Goal: Information Seeking & Learning: Understand process/instructions

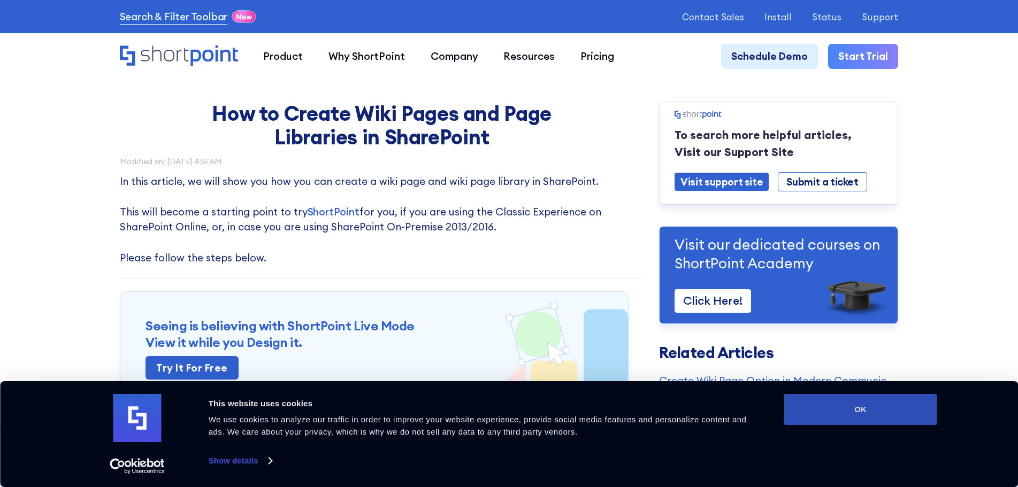
click at [803, 403] on button "OK" at bounding box center [860, 409] width 153 height 31
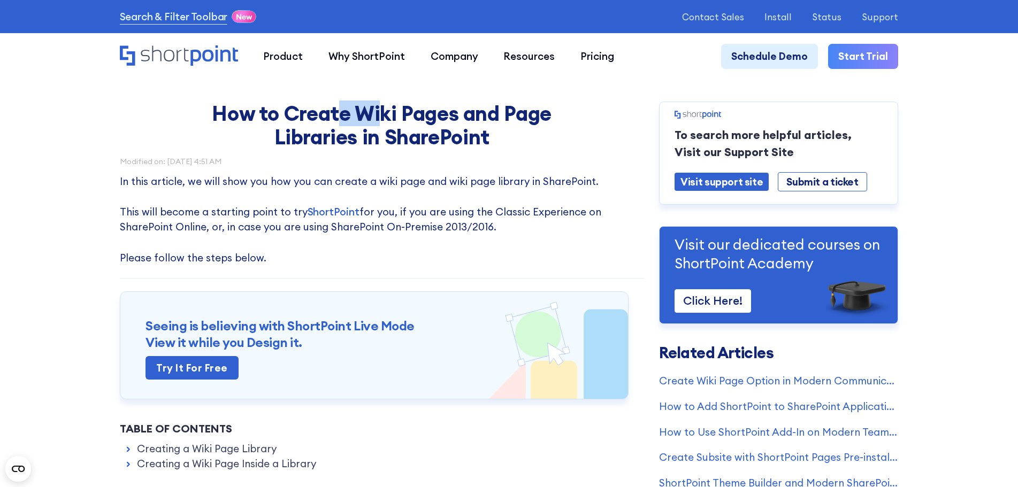
drag, startPoint x: 369, startPoint y: 104, endPoint x: 399, endPoint y: 108, distance: 30.7
click at [392, 107] on h1 "How to Create Wiki Pages and Page Libraries in SharePoint" at bounding box center [381, 125] width 401 height 47
click at [399, 108] on h1 "How to Create Wiki Pages and Page Libraries in SharePoint" at bounding box center [381, 125] width 401 height 47
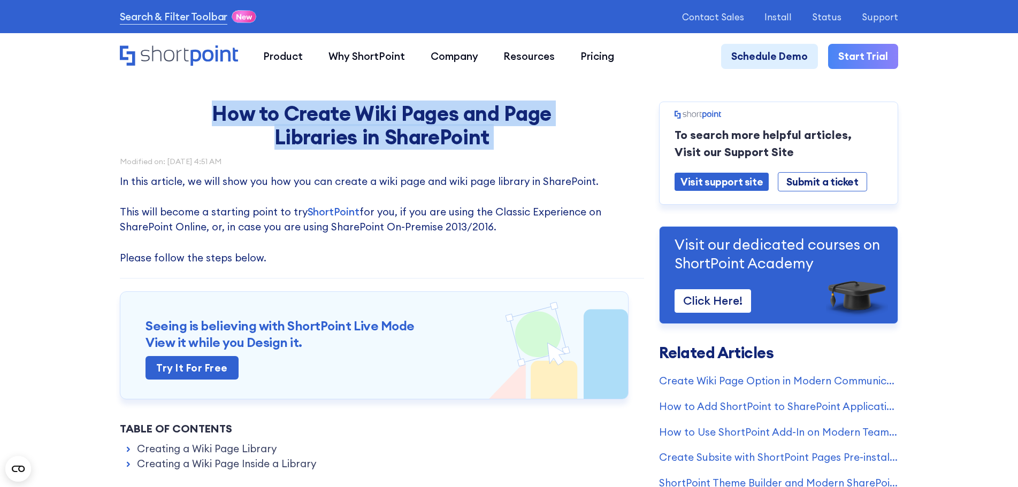
click at [380, 139] on h1 "How to Create Wiki Pages and Page Libraries in SharePoint" at bounding box center [381, 125] width 401 height 47
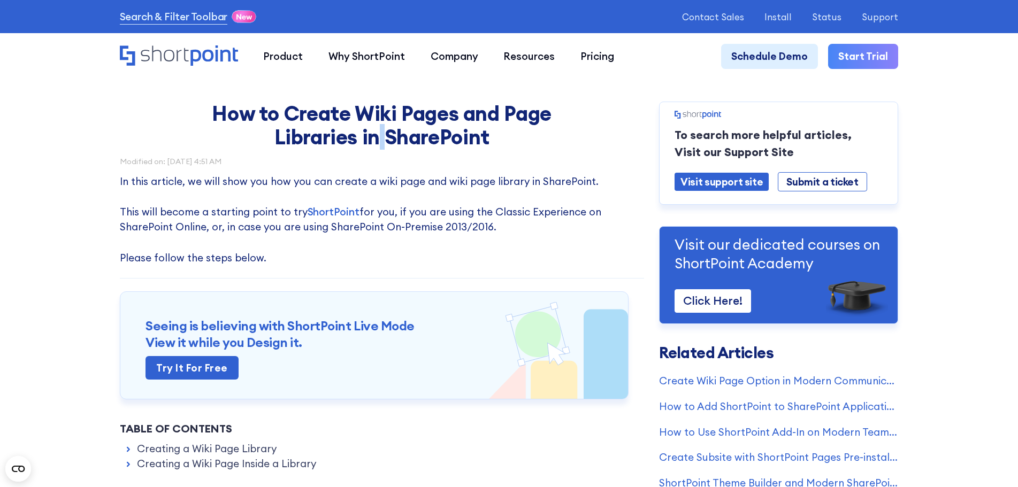
click at [380, 139] on h1 "How to Create Wiki Pages and Page Libraries in SharePoint" at bounding box center [381, 125] width 401 height 47
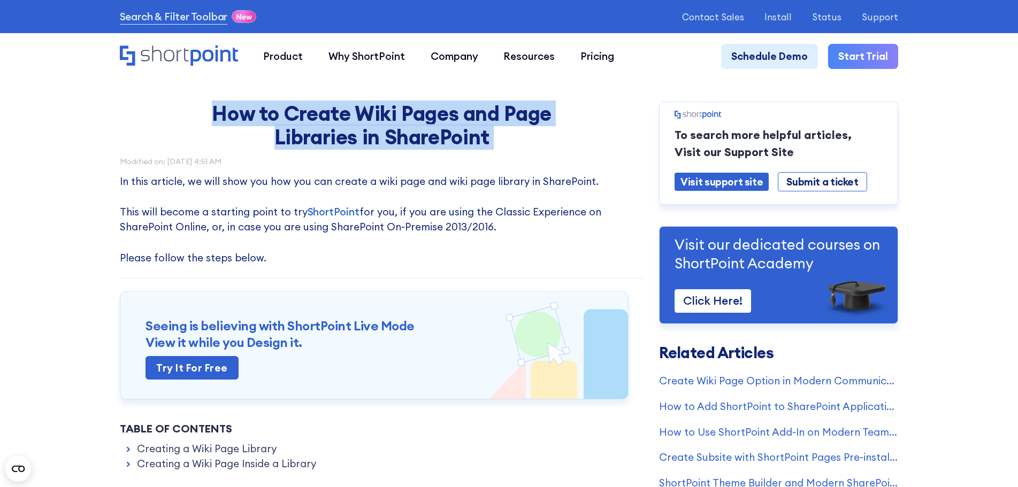
click at [380, 139] on h1 "How to Create Wiki Pages and Page Libraries in SharePoint" at bounding box center [381, 125] width 401 height 47
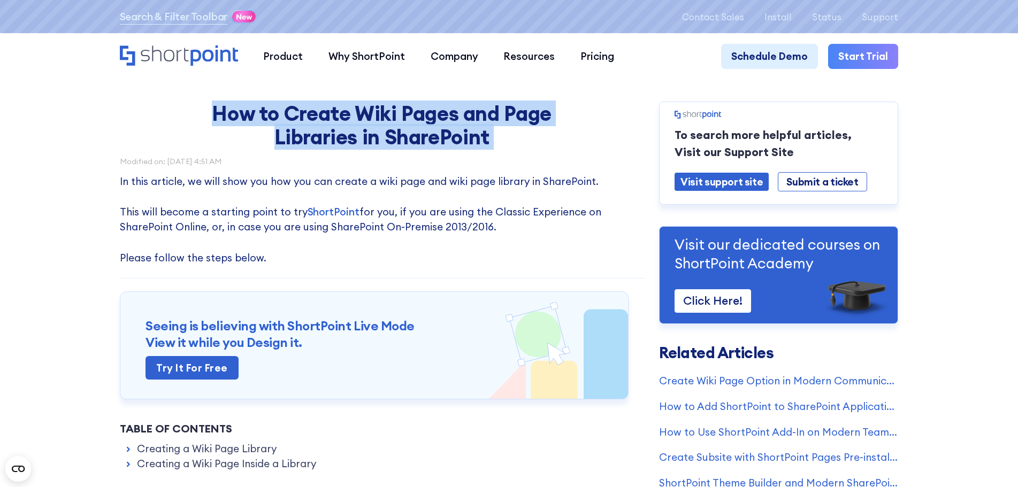
click at [299, 140] on h1 "How to Create Wiki Pages and Page Libraries in SharePoint" at bounding box center [381, 125] width 401 height 47
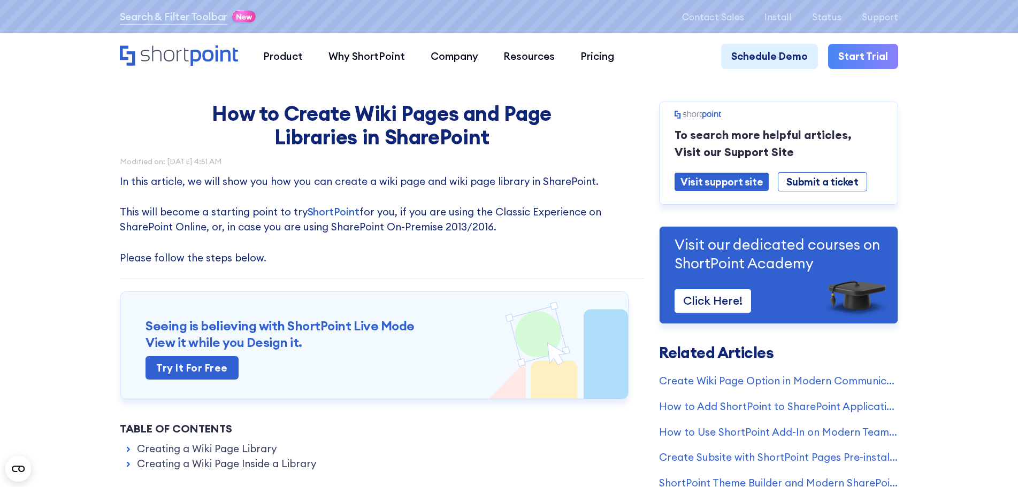
click at [299, 140] on h1 "How to Create Wiki Pages and Page Libraries in SharePoint" at bounding box center [381, 125] width 401 height 47
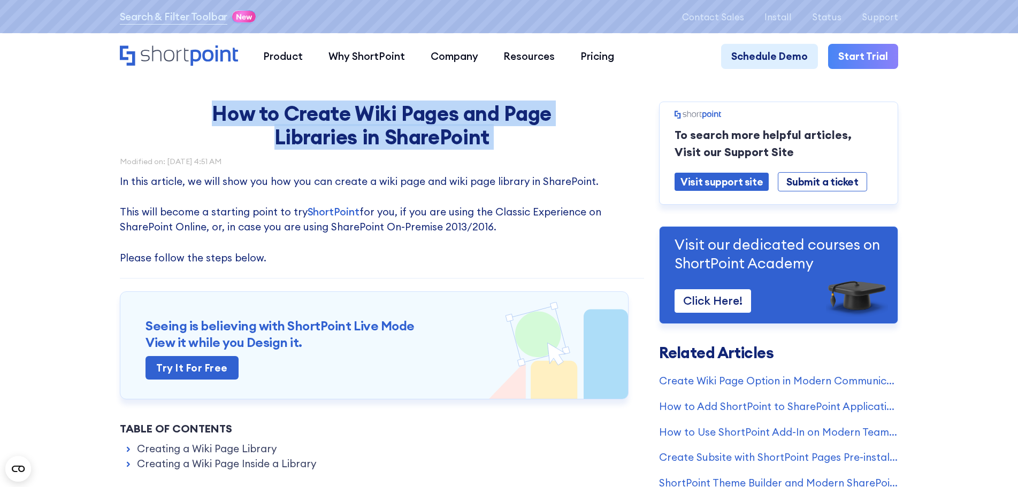
drag, startPoint x: 299, startPoint y: 140, endPoint x: 245, endPoint y: 143, distance: 54.1
click at [297, 141] on h1 "How to Create Wiki Pages and Page Libraries in SharePoint" at bounding box center [381, 125] width 401 height 47
click at [243, 142] on h1 "How to Create Wiki Pages and Page Libraries in SharePoint" at bounding box center [381, 125] width 401 height 47
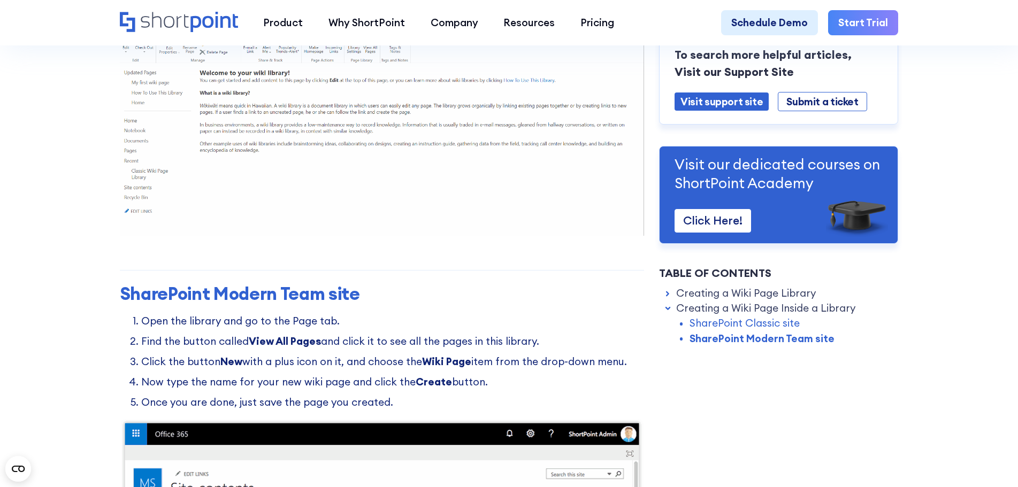
scroll to position [1723, 0]
